Goal: Book appointment/travel/reservation

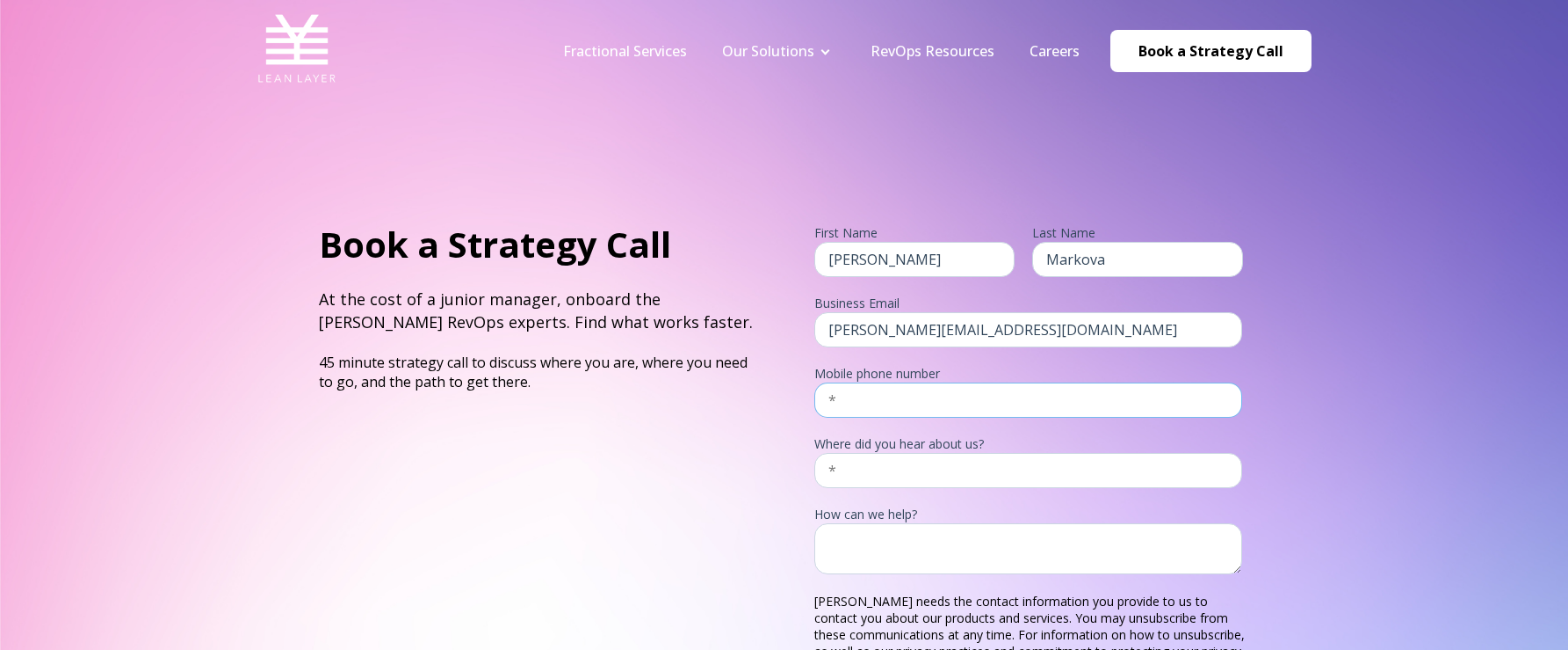
click at [902, 412] on input "text" at bounding box center [1028, 400] width 429 height 35
type input "14044572353"
click at [940, 465] on input "text" at bounding box center [1028, 470] width 429 height 35
click at [968, 476] on input "text" at bounding box center [1028, 470] width 429 height 35
type input "friend"
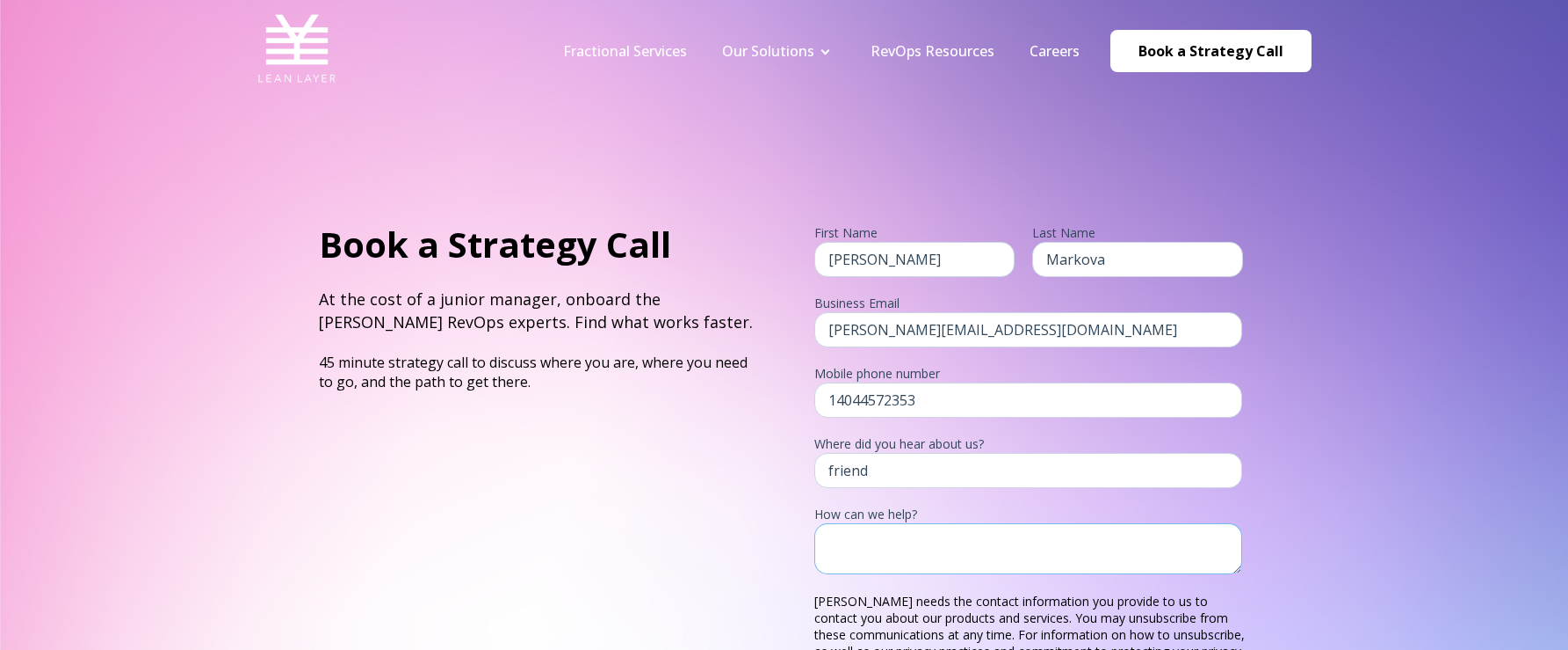
click at [950, 541] on textarea at bounding box center [1028, 549] width 429 height 52
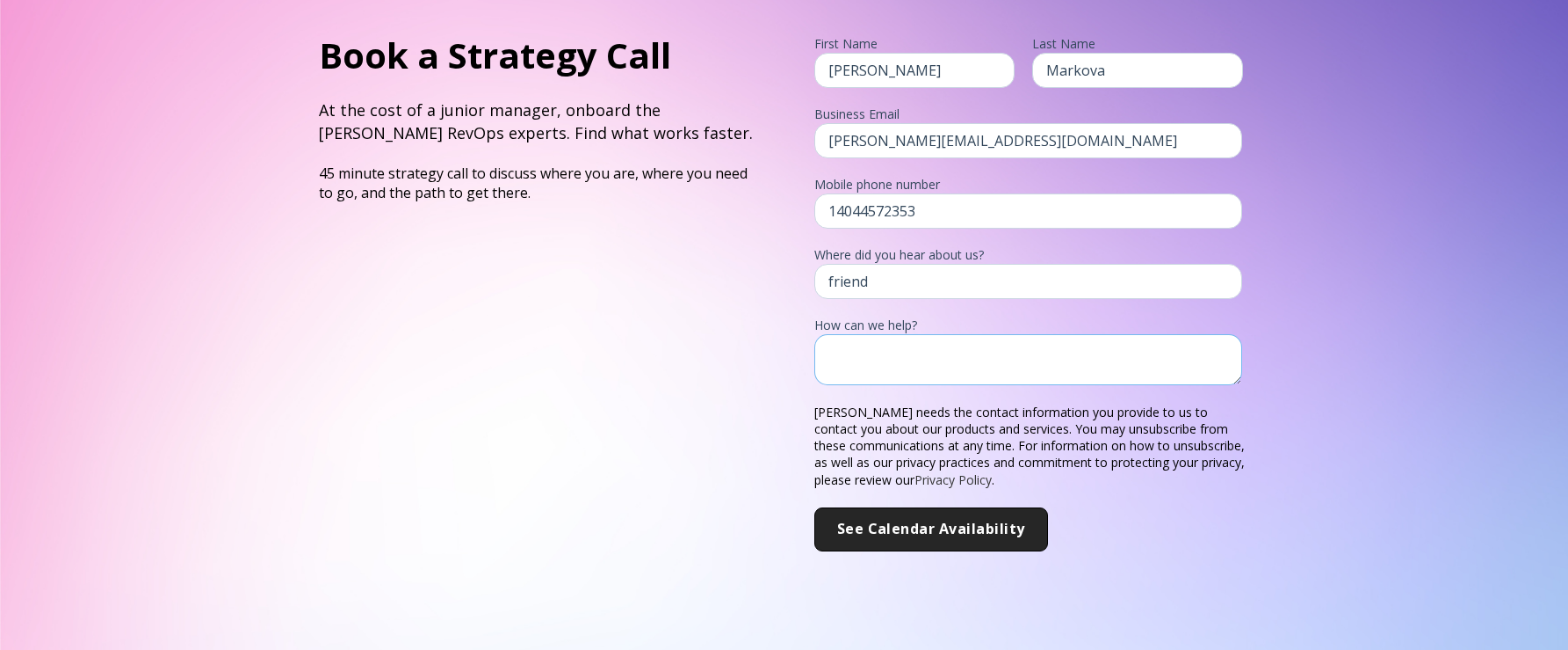
scroll to position [190, 0]
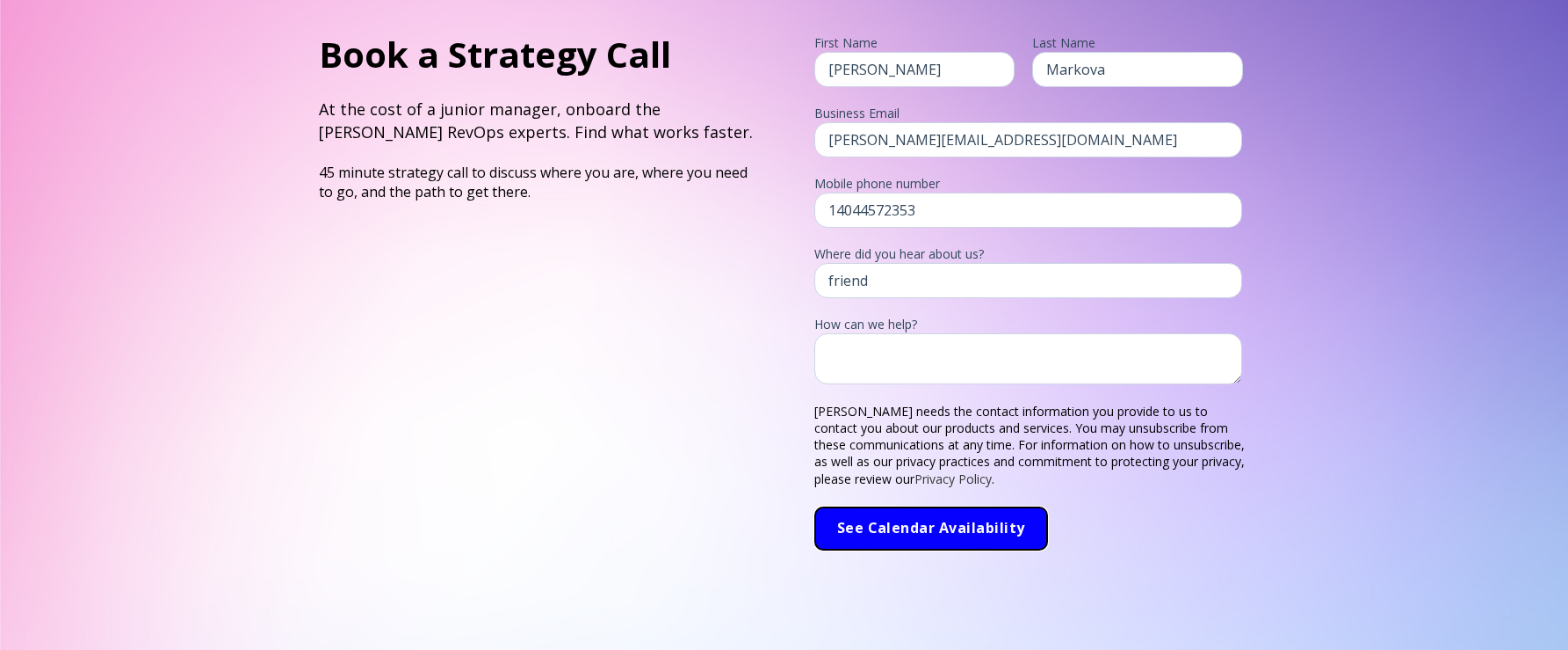
click at [850, 528] on input "See Calendar Availability" at bounding box center [931, 528] width 233 height 44
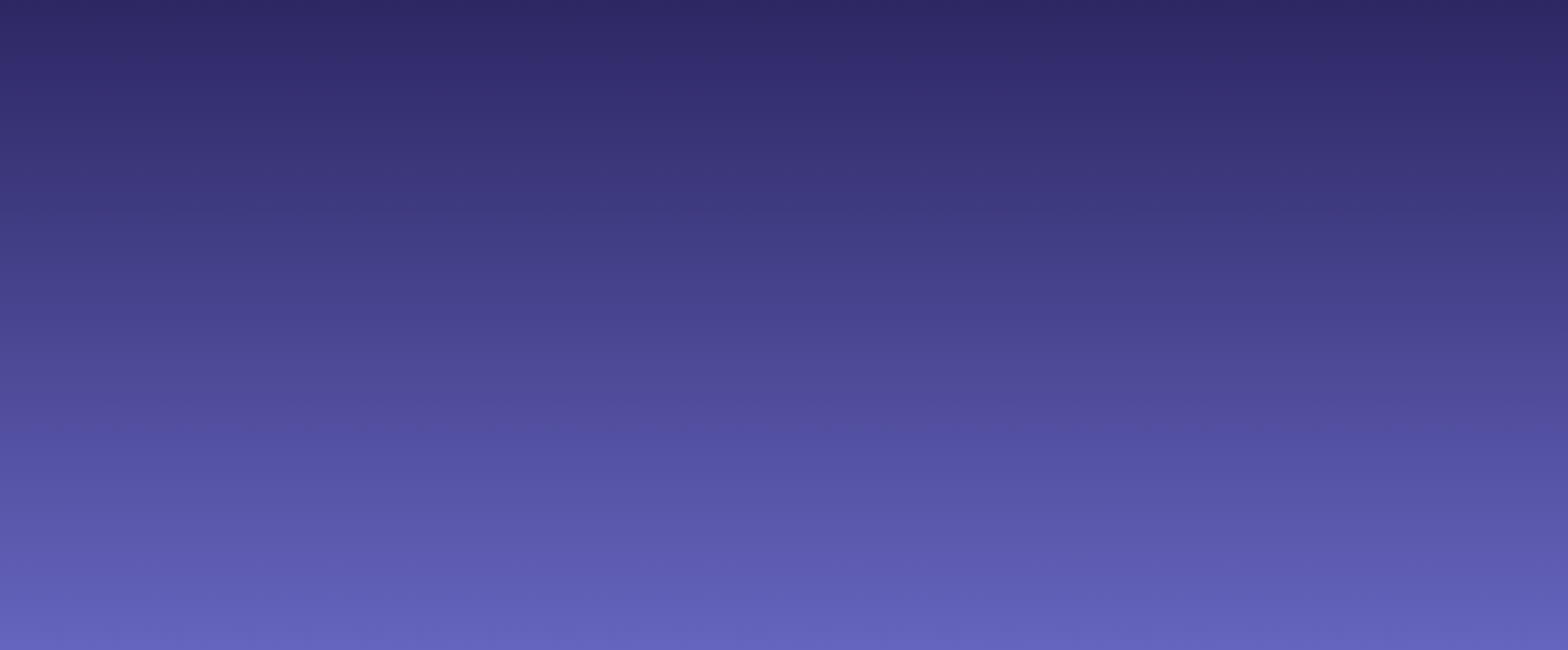
scroll to position [188, 0]
